Goal: Task Accomplishment & Management: Manage account settings

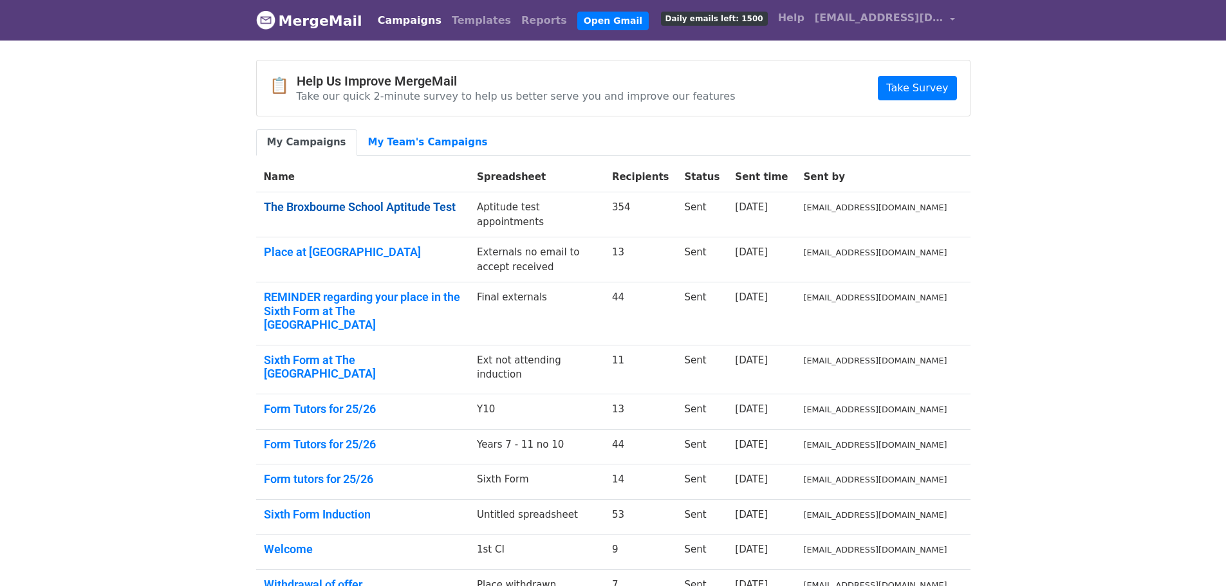
click at [394, 201] on link "The Broxbourne School Aptitude Test" at bounding box center [363, 207] width 198 height 14
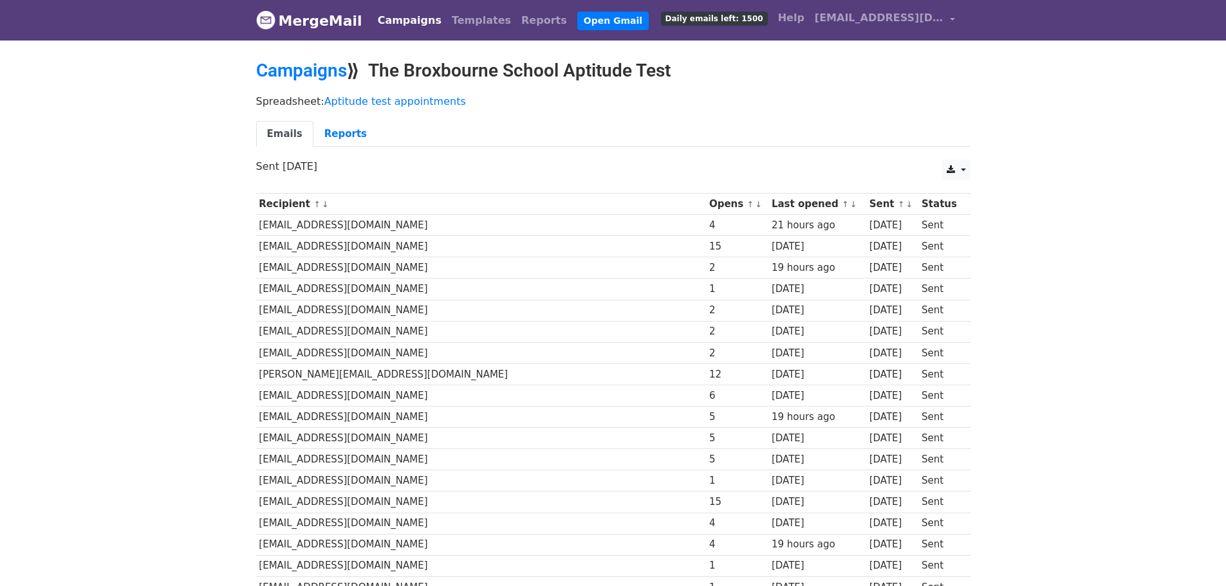
click at [768, 202] on th "Last opened ↑ ↓" at bounding box center [817, 204] width 98 height 21
click at [850, 203] on link "↓" at bounding box center [853, 204] width 7 height 10
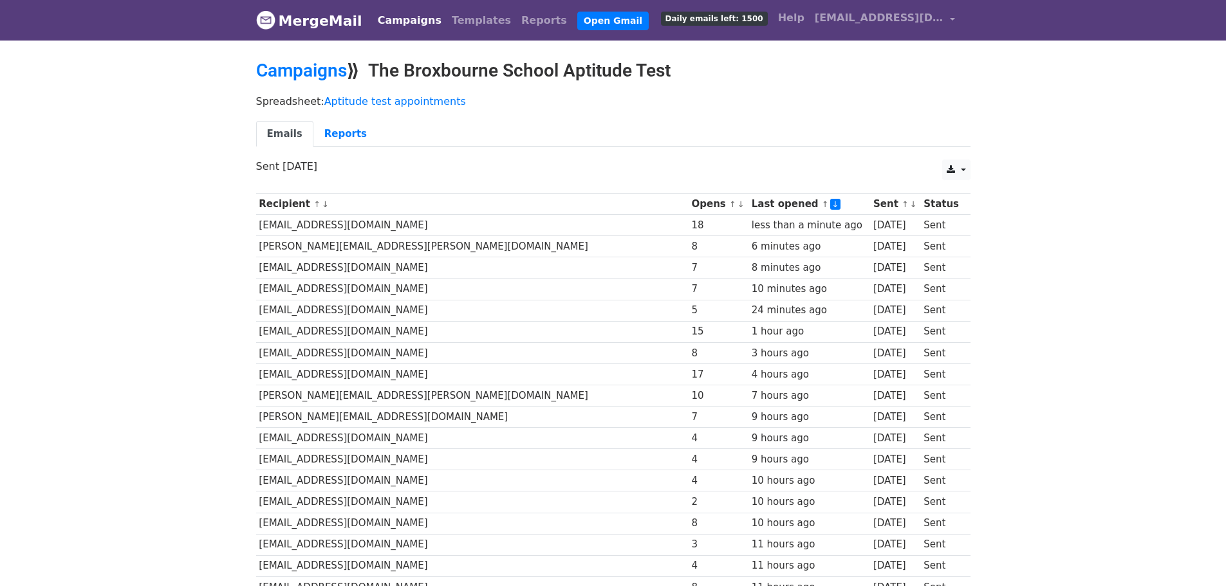
click at [822, 206] on link "↑" at bounding box center [825, 204] width 7 height 10
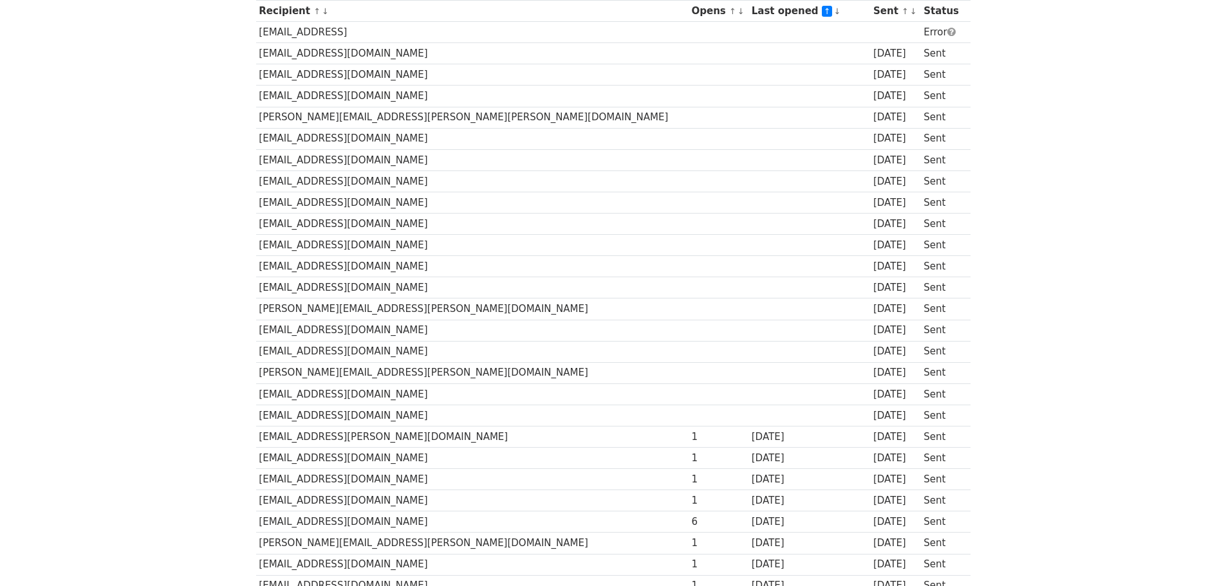
scroll to position [64, 0]
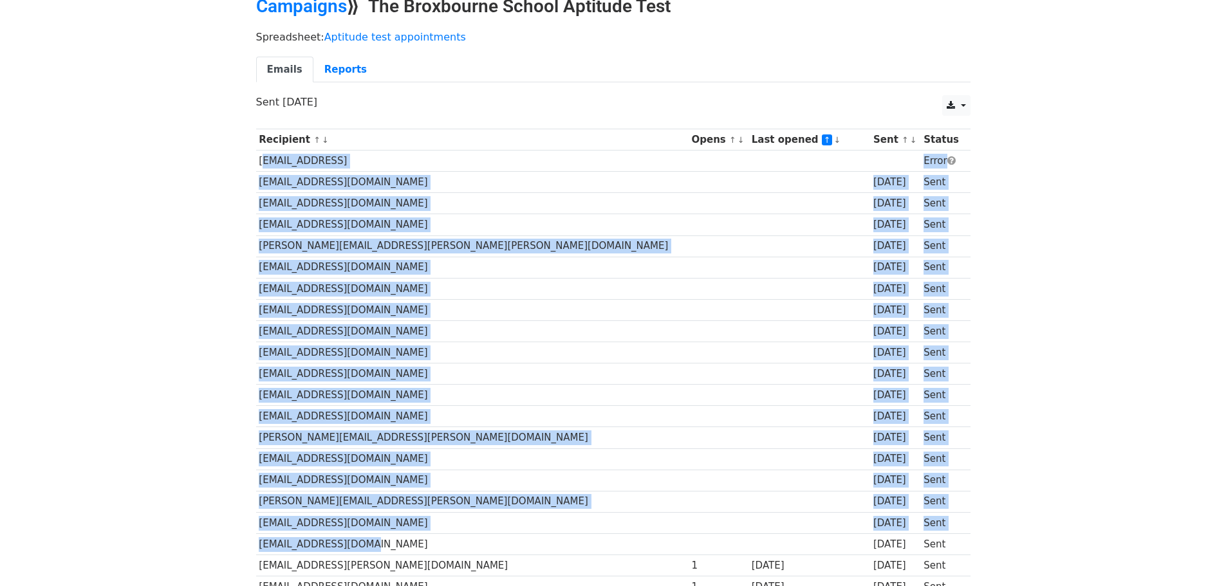
drag, startPoint x: 261, startPoint y: 161, endPoint x: 489, endPoint y: 537, distance: 440.3
copy tbody "mustafaaslan046@hotmail Error info@kellyogorman.co.uk 3 days ago Sent jdevonpor…"
